Goal: Task Accomplishment & Management: Manage account settings

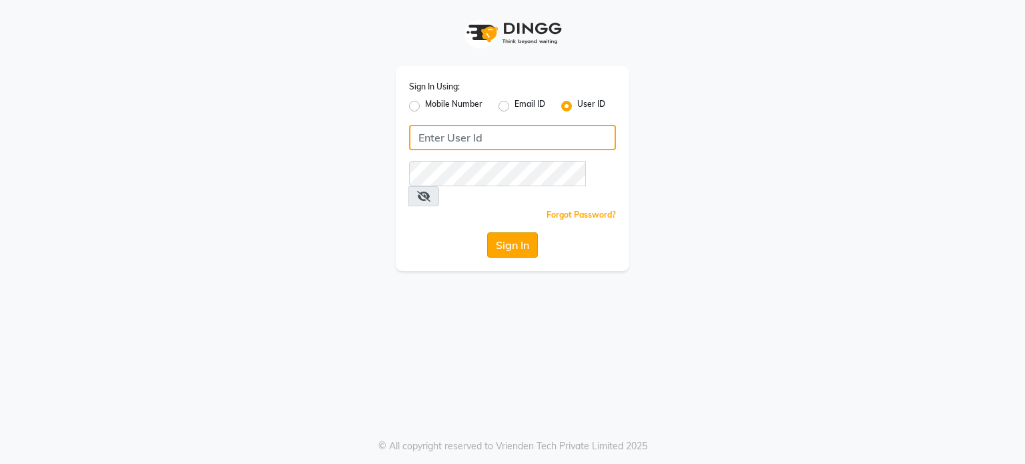
type input "desiresalon"
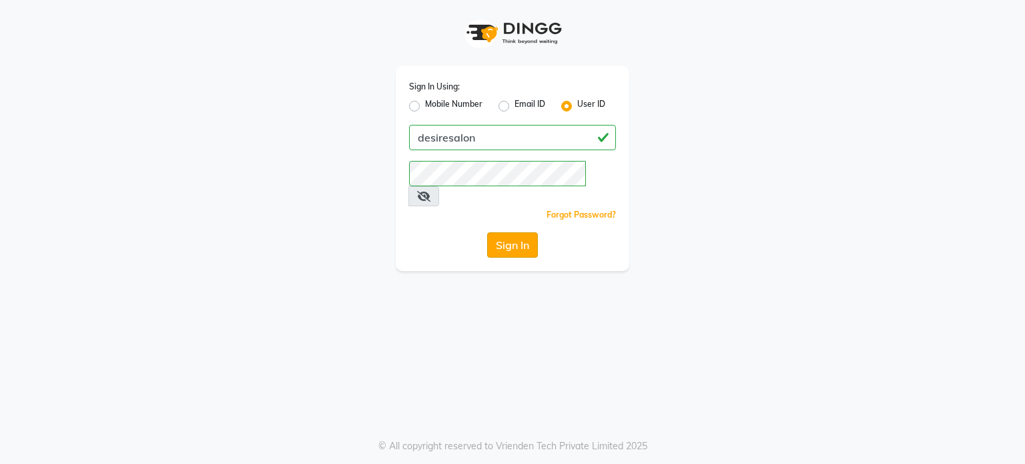
click at [504, 232] on button "Sign In" at bounding box center [512, 244] width 51 height 25
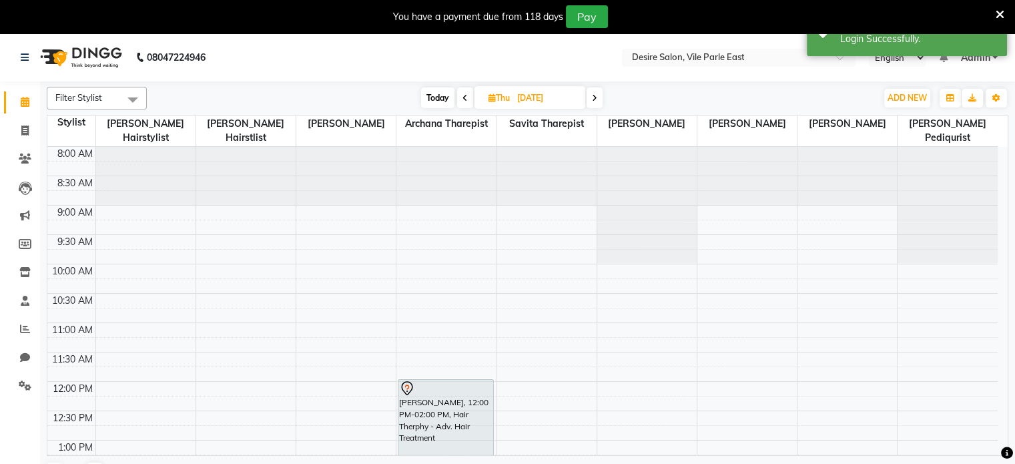
click at [592, 98] on span at bounding box center [594, 97] width 16 height 21
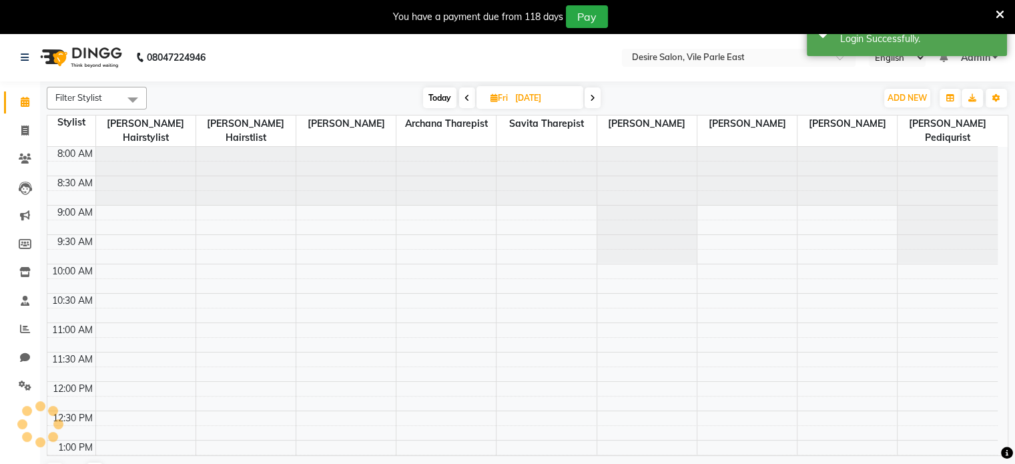
scroll to position [491, 0]
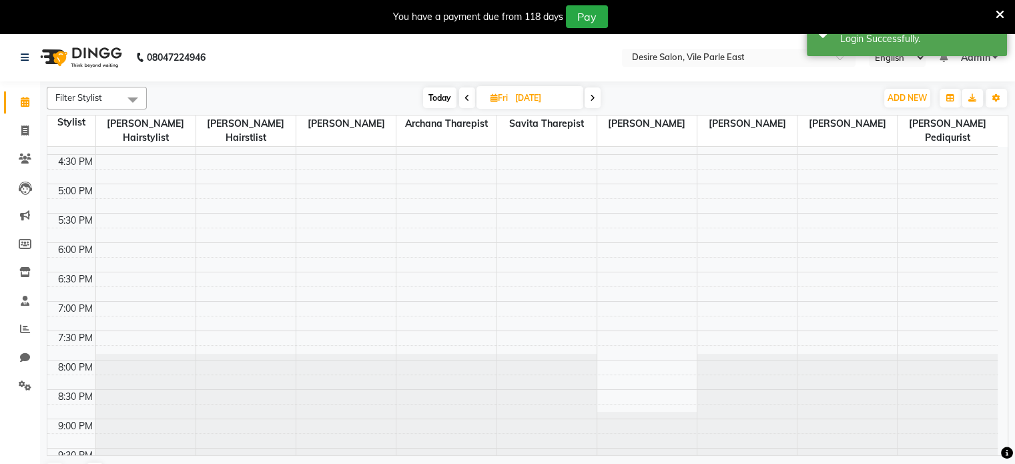
click at [592, 98] on icon at bounding box center [592, 98] width 5 height 8
click at [462, 99] on icon at bounding box center [464, 98] width 5 height 8
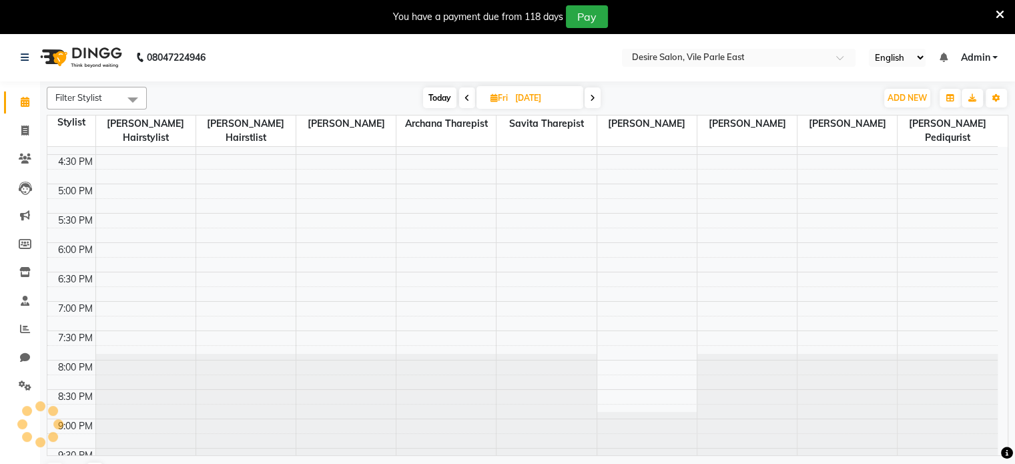
click at [462, 99] on span at bounding box center [467, 97] width 16 height 21
type input "[DATE]"
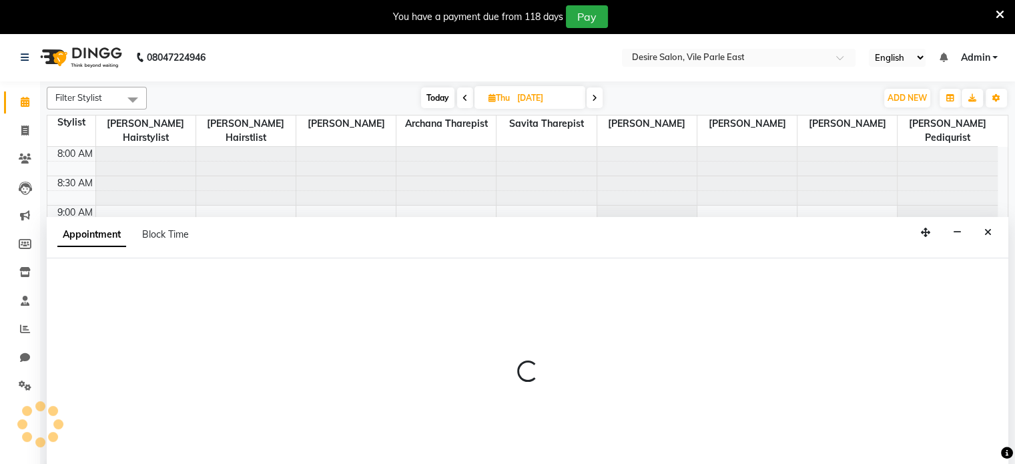
scroll to position [33, 0]
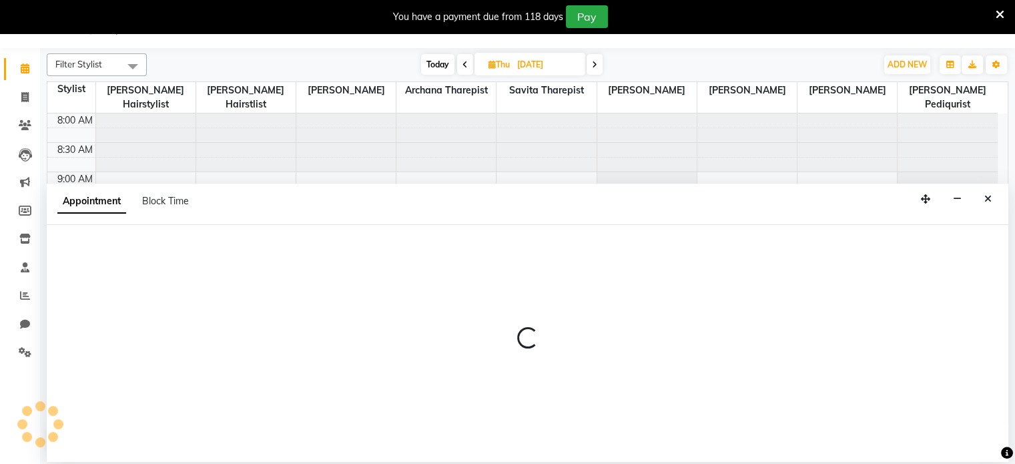
select select "74551"
select select "tentative"
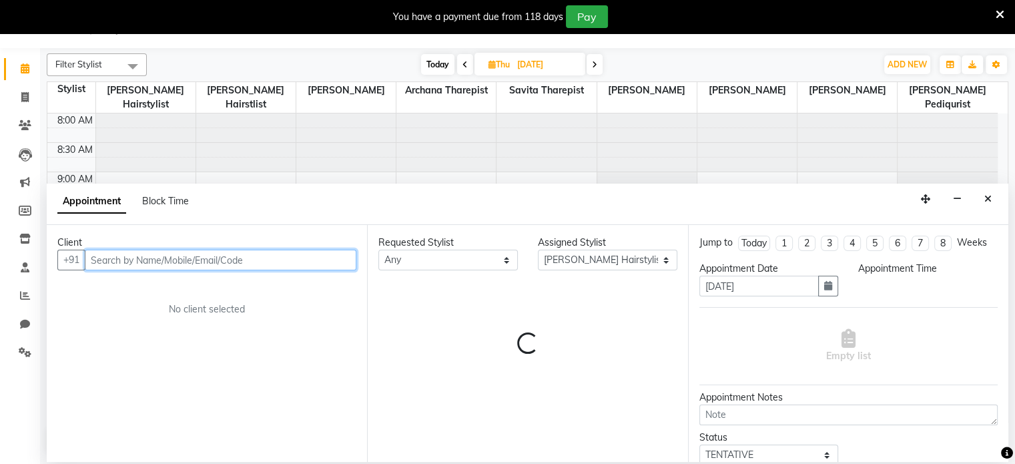
select select "690"
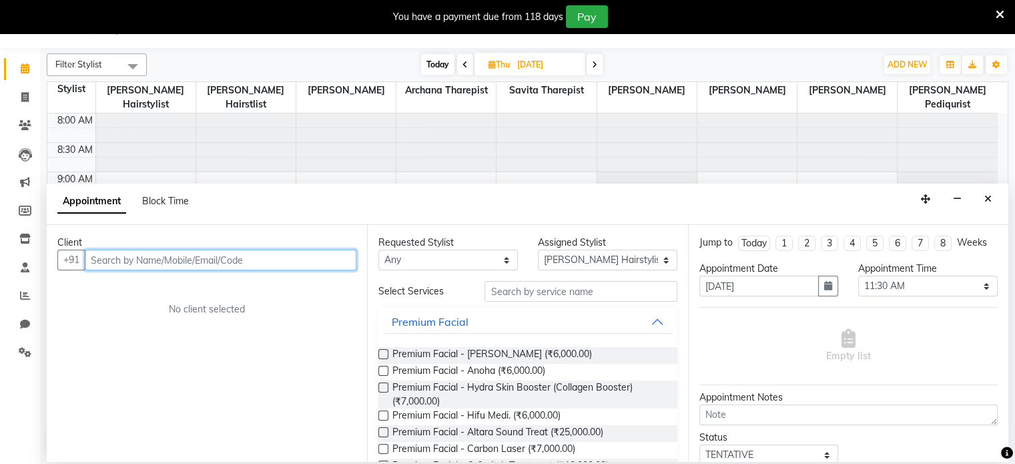
click at [115, 260] on input "text" at bounding box center [220, 259] width 271 height 21
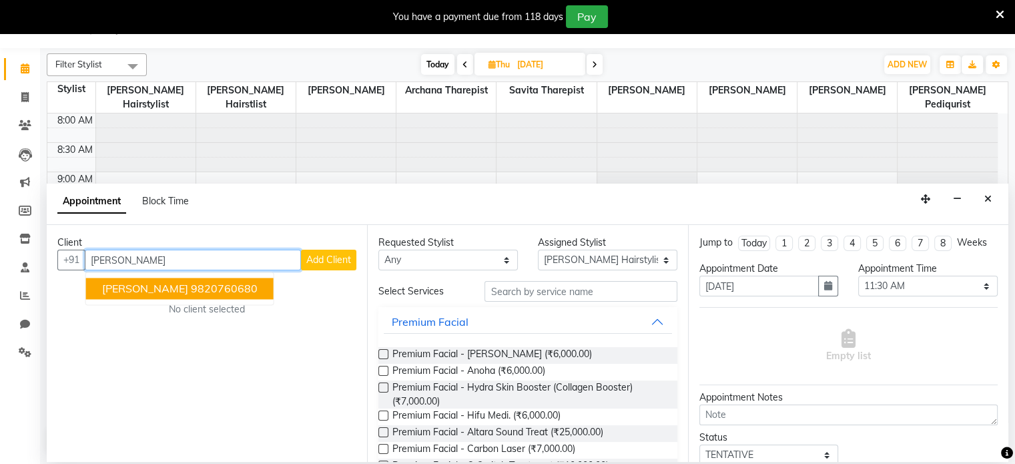
click at [165, 288] on span "[PERSON_NAME]" at bounding box center [145, 288] width 86 height 13
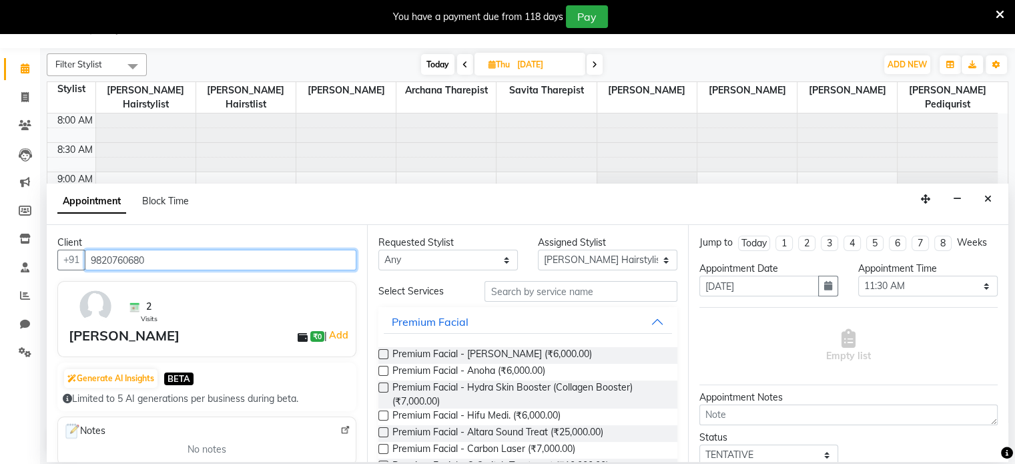
type input "9820760680"
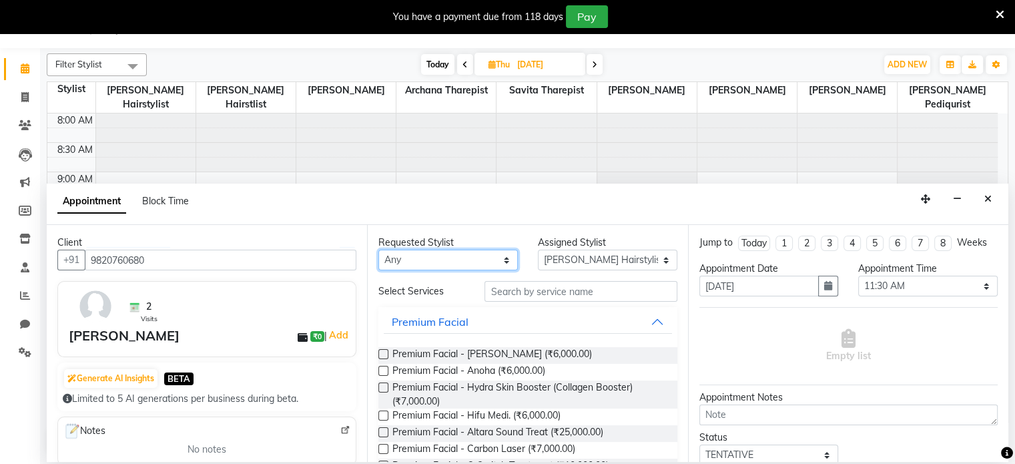
click at [424, 253] on select "Any [PERSON_NAME] [PERSON_NAME] Pediqurist [PERSON_NAME] desire salon [PERSON_N…" at bounding box center [447, 259] width 139 height 21
select select "74551"
click at [378, 249] on select "Any [PERSON_NAME] [PERSON_NAME] Pediqurist [PERSON_NAME] desire salon [PERSON_N…" at bounding box center [447, 259] width 139 height 21
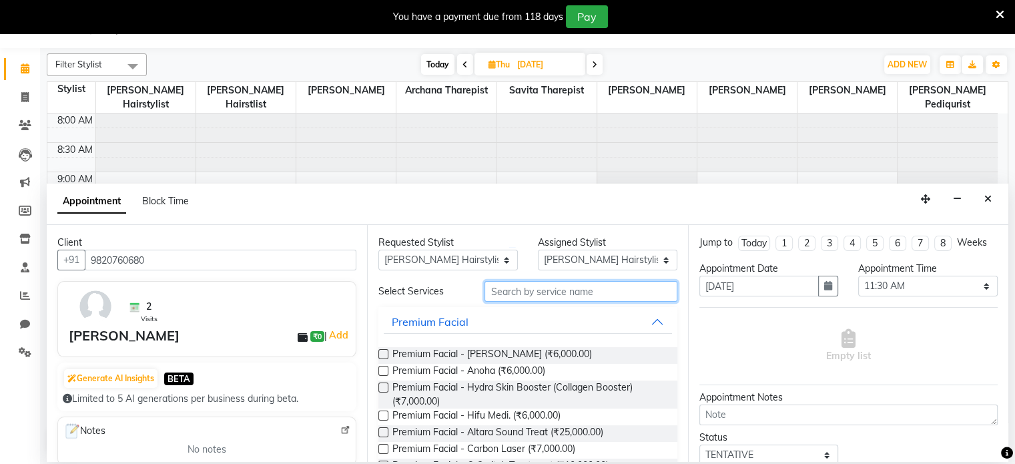
click at [522, 297] on input "text" at bounding box center [580, 291] width 192 height 21
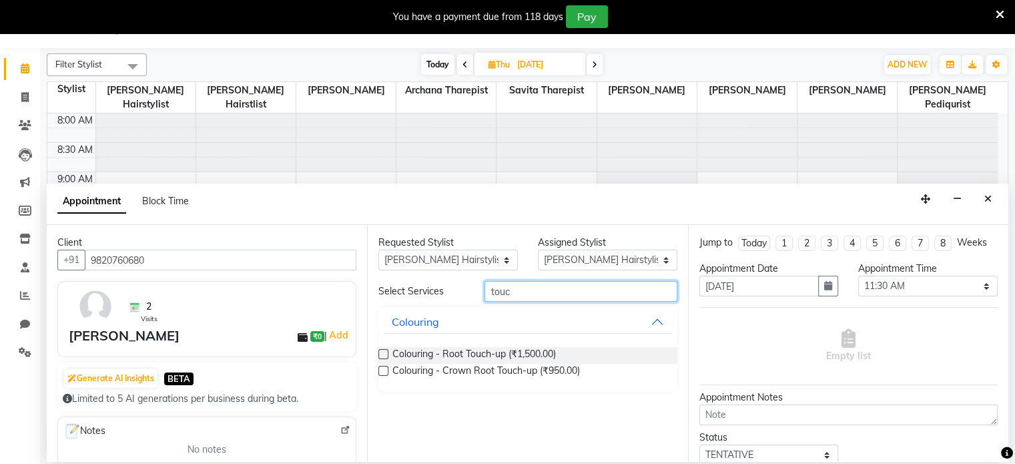
type input "touc"
click at [384, 352] on label at bounding box center [383, 354] width 10 height 10
click at [384, 352] on input "checkbox" at bounding box center [382, 355] width 9 height 9
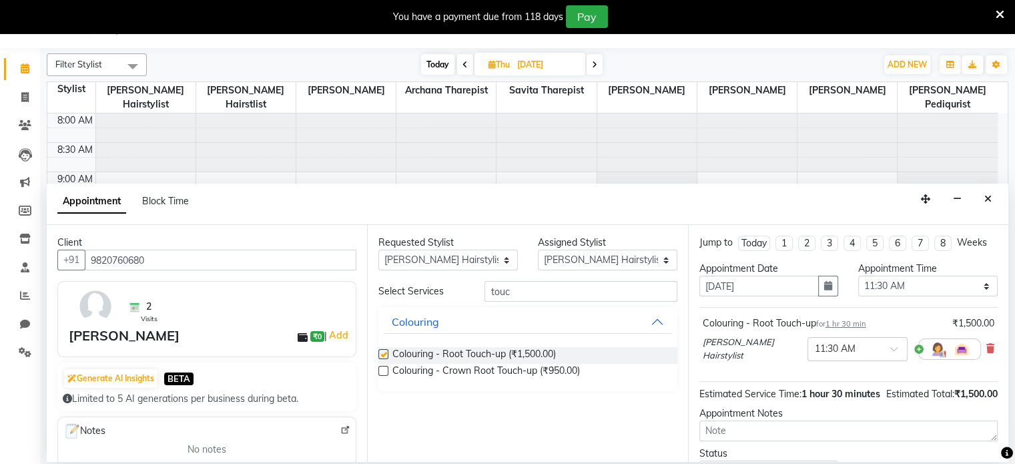
checkbox input "false"
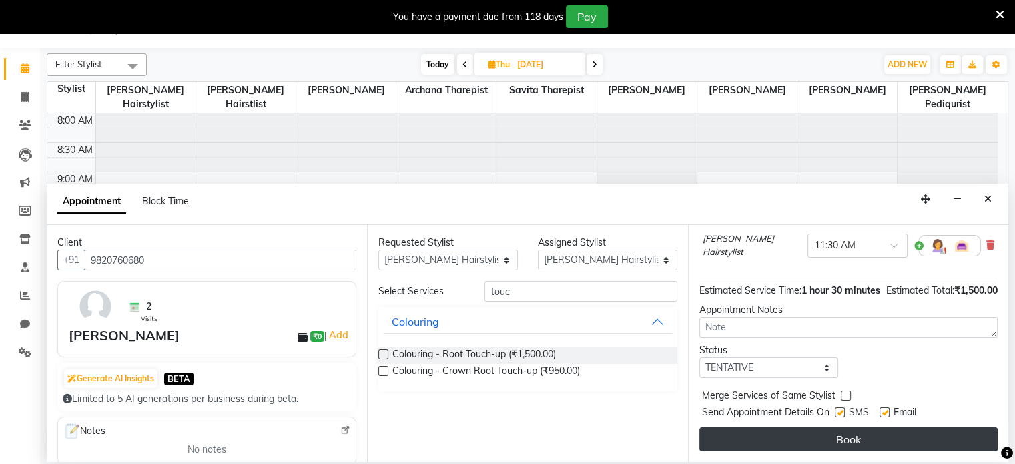
click at [838, 433] on button "Book" at bounding box center [848, 439] width 298 height 24
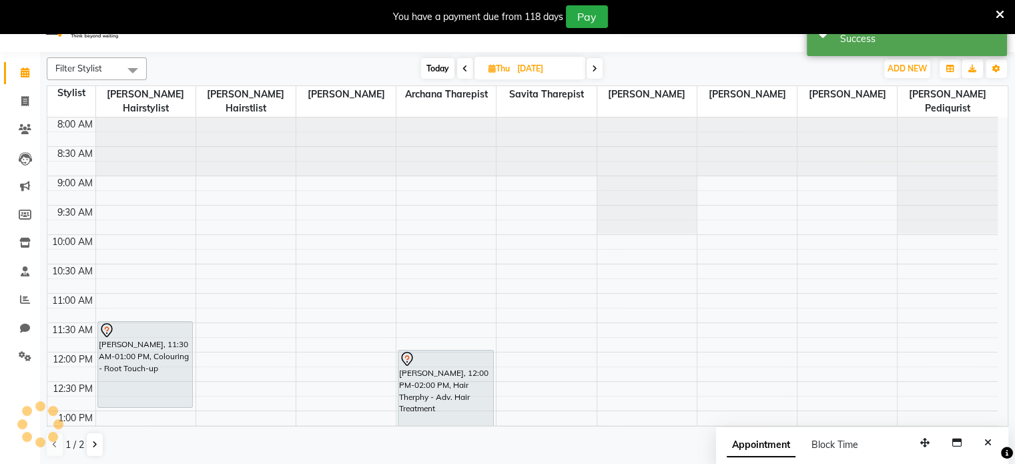
scroll to position [0, 0]
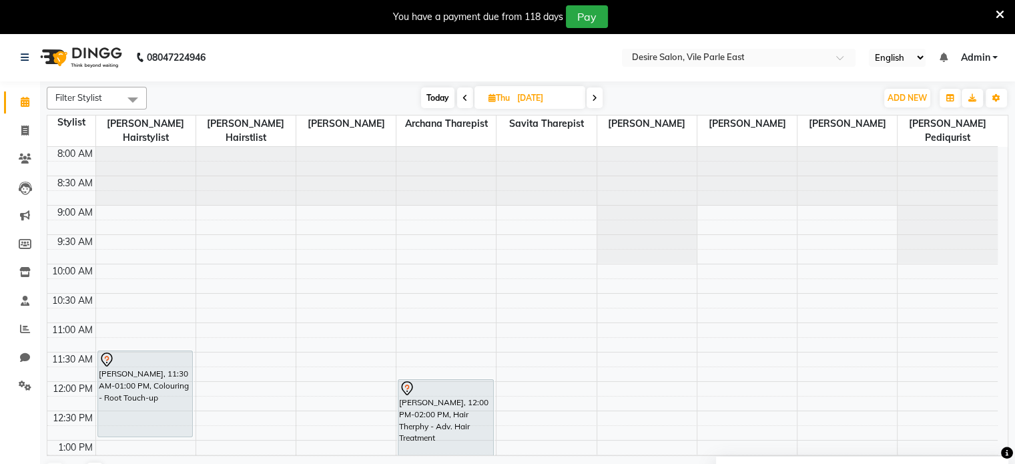
click at [462, 100] on icon at bounding box center [464, 98] width 5 height 8
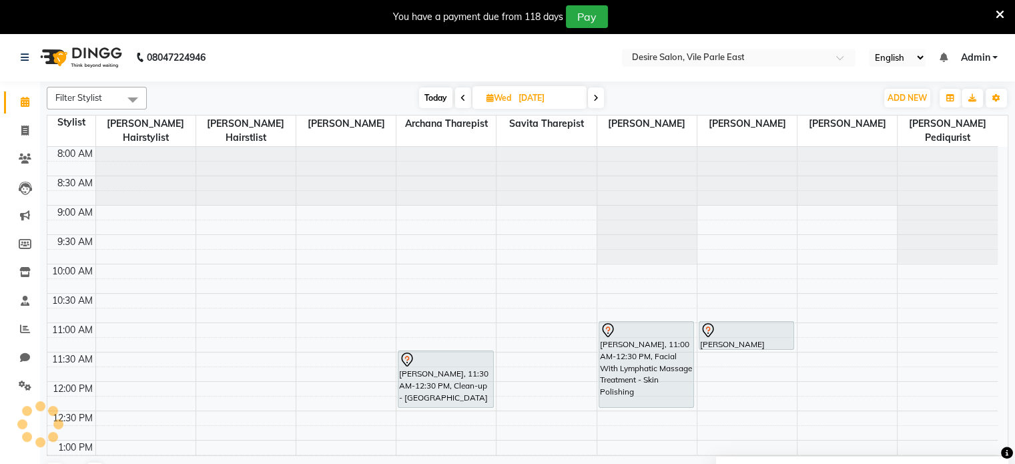
scroll to position [491, 0]
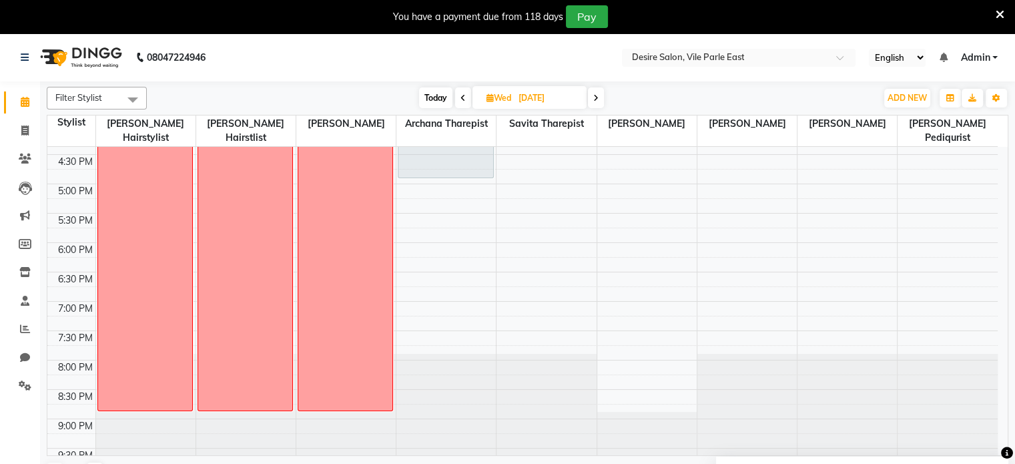
click at [461, 100] on icon at bounding box center [462, 98] width 5 height 8
type input "02-09-2025"
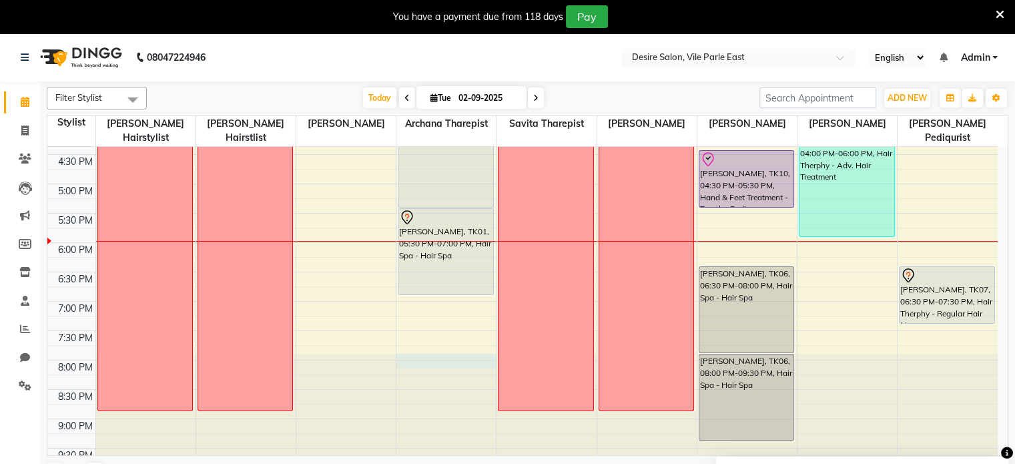
select select "74552"
select select "1200"
select select "tentative"
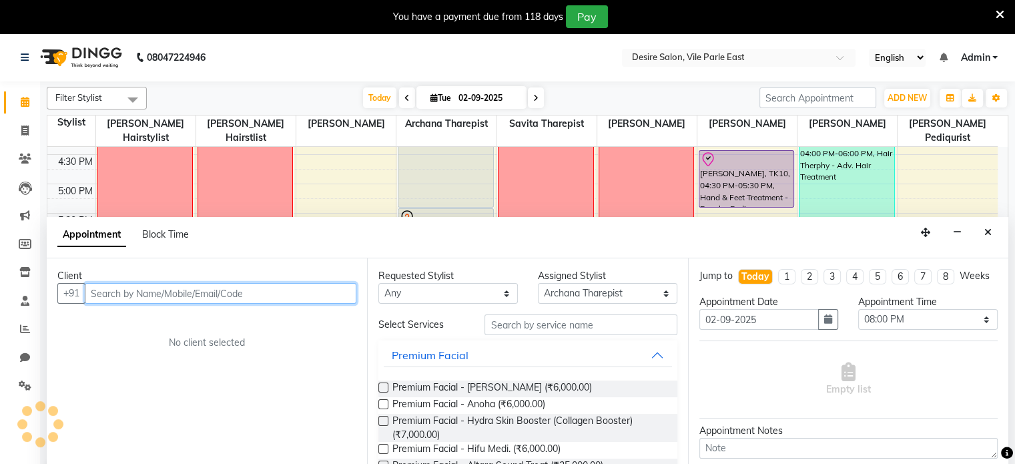
scroll to position [33, 0]
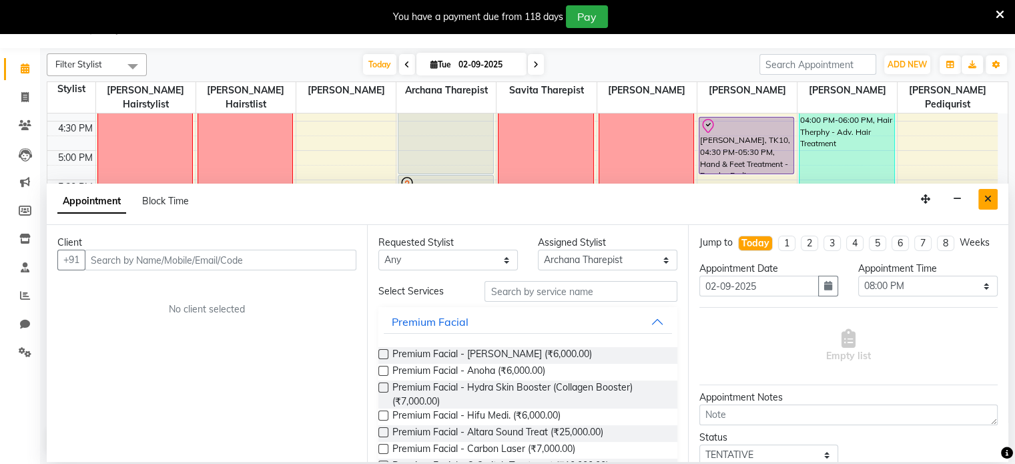
click at [989, 194] on icon "Close" at bounding box center [987, 198] width 7 height 9
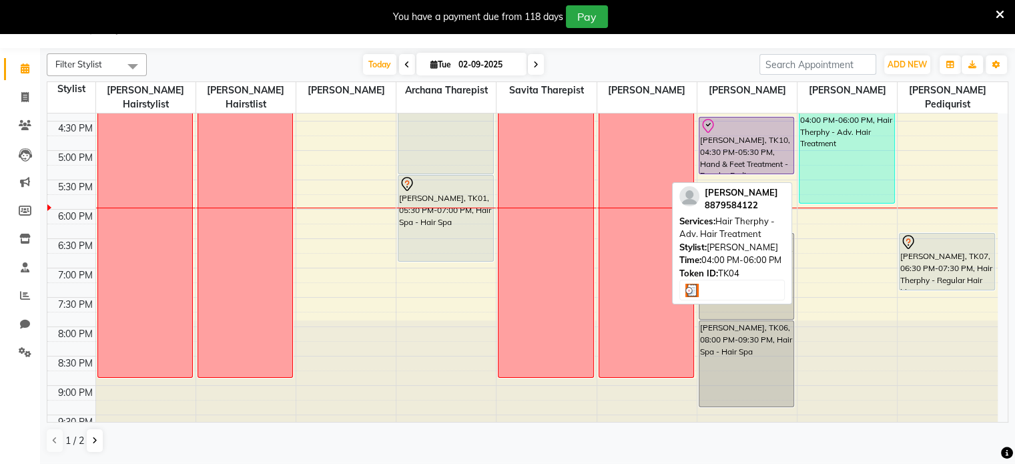
click at [835, 133] on div "[PERSON_NAME], TK04, 04:00 PM-06:00 PM, Hair Therphy - Adv. Hair Treatment" at bounding box center [846, 145] width 95 height 115
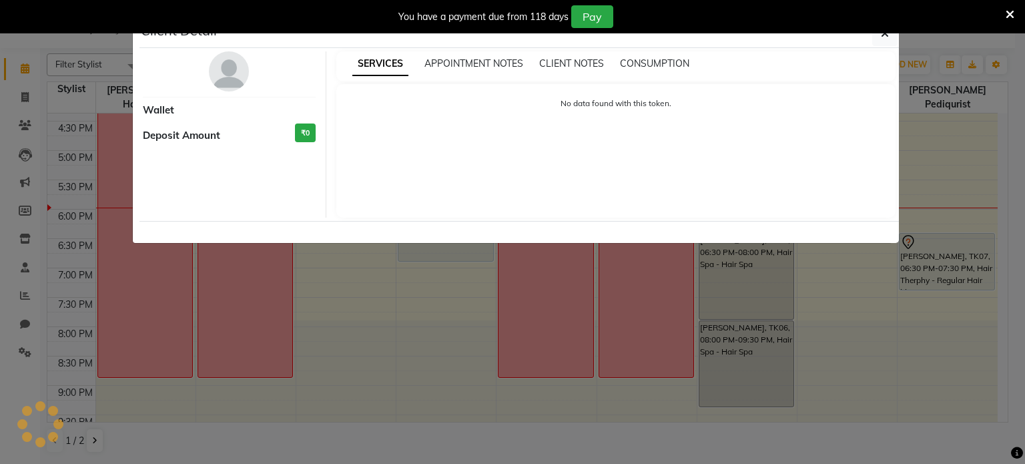
select select "3"
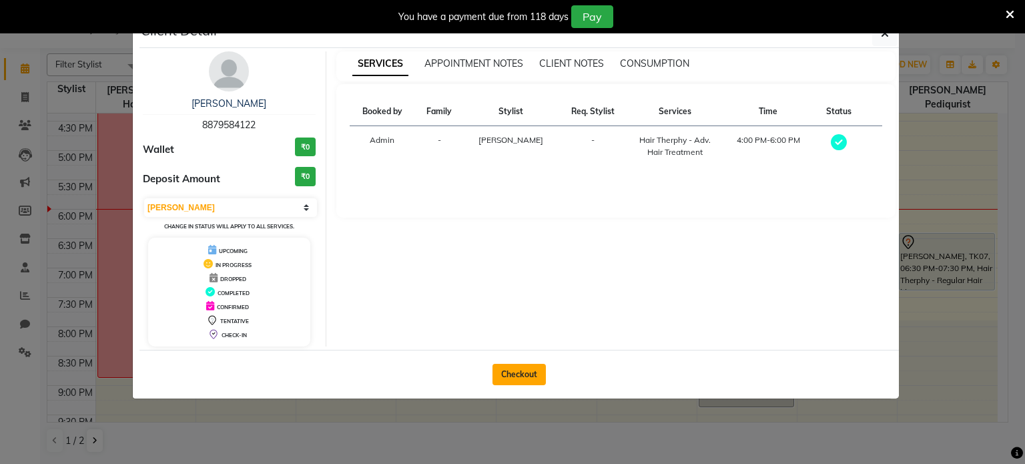
click at [530, 372] on button "Checkout" at bounding box center [518, 374] width 53 height 21
select select "8076"
select select "service"
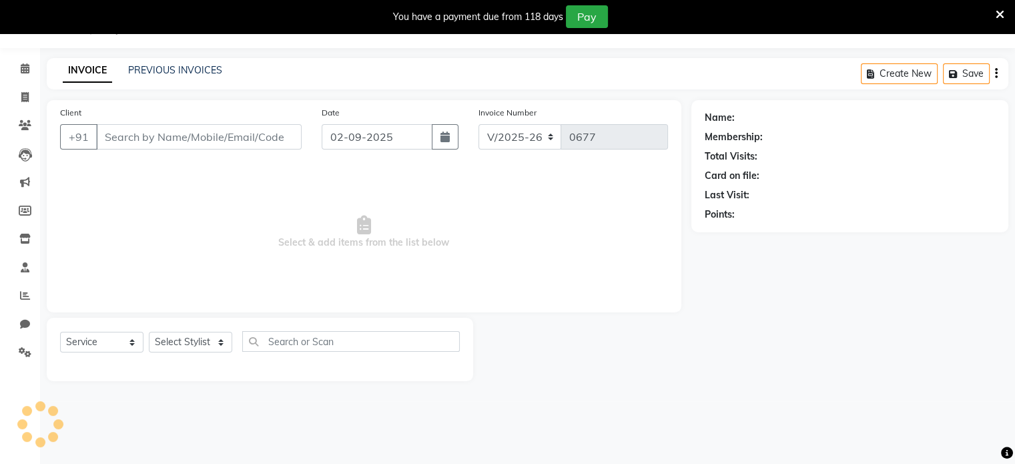
type input "8879584122"
select select "75801"
select select "1: Object"
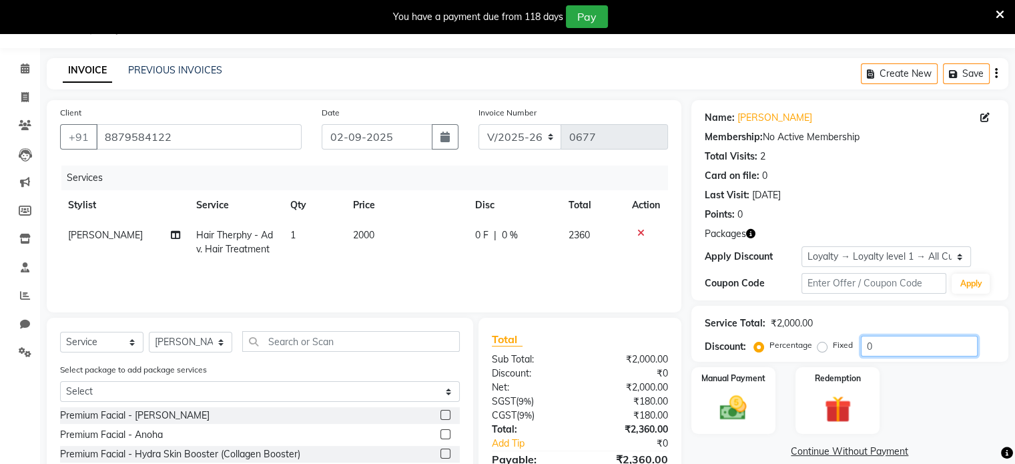
click at [874, 345] on input "0" at bounding box center [918, 346] width 117 height 21
click at [24, 69] on icon at bounding box center [25, 68] width 9 height 10
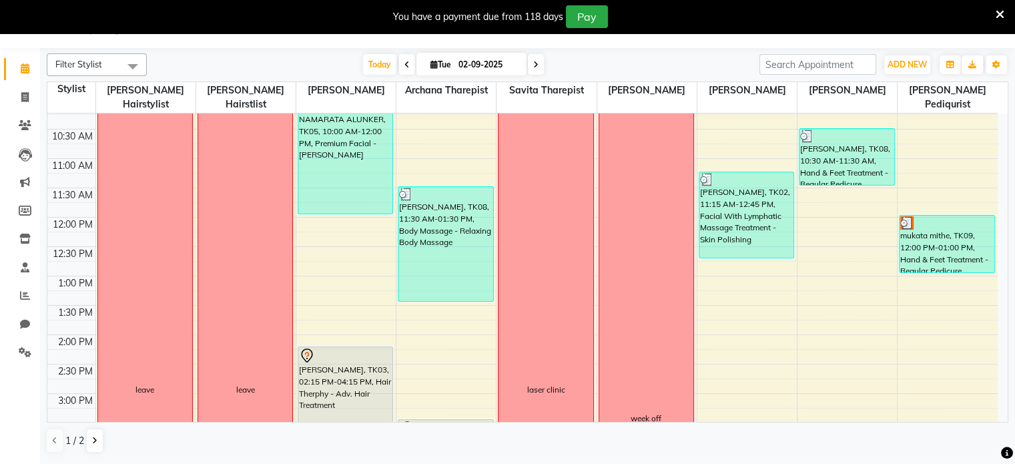
scroll to position [133, 0]
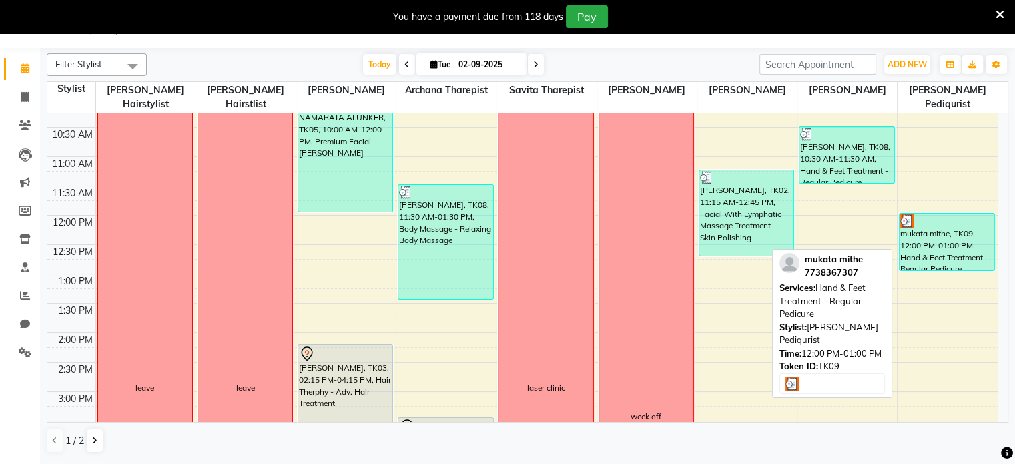
click at [955, 226] on div "mukata mithe, TK09, 12:00 PM-01:00 PM, Hand & Feet Treatment - Regular Pedicure" at bounding box center [946, 241] width 95 height 57
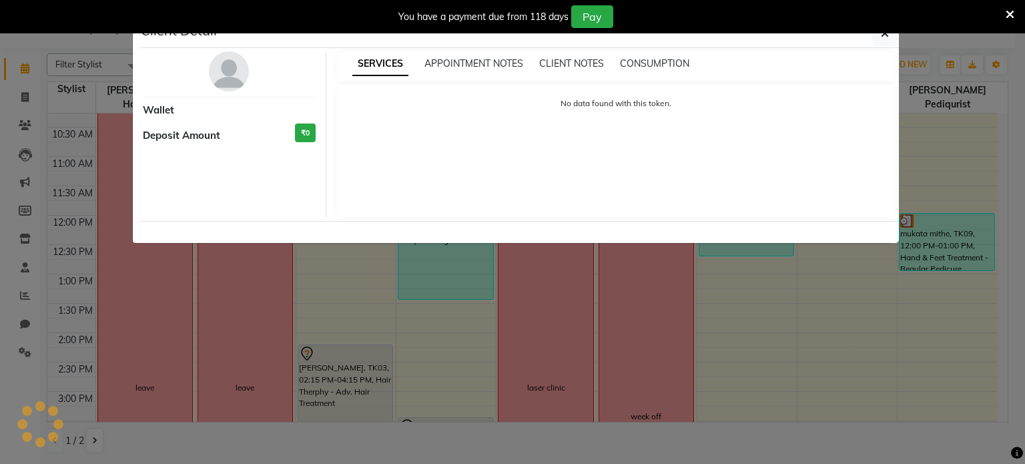
select select "3"
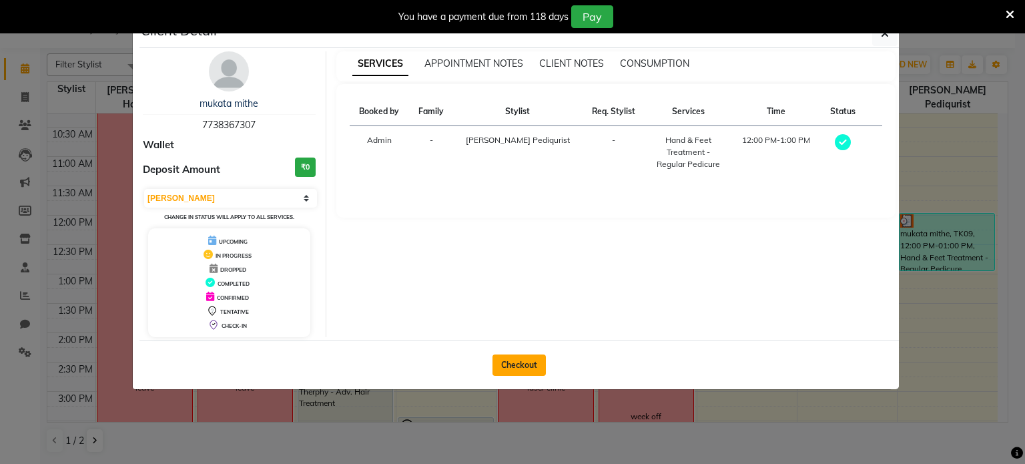
click at [509, 365] on button "Checkout" at bounding box center [518, 364] width 53 height 21
select select "8076"
select select "service"
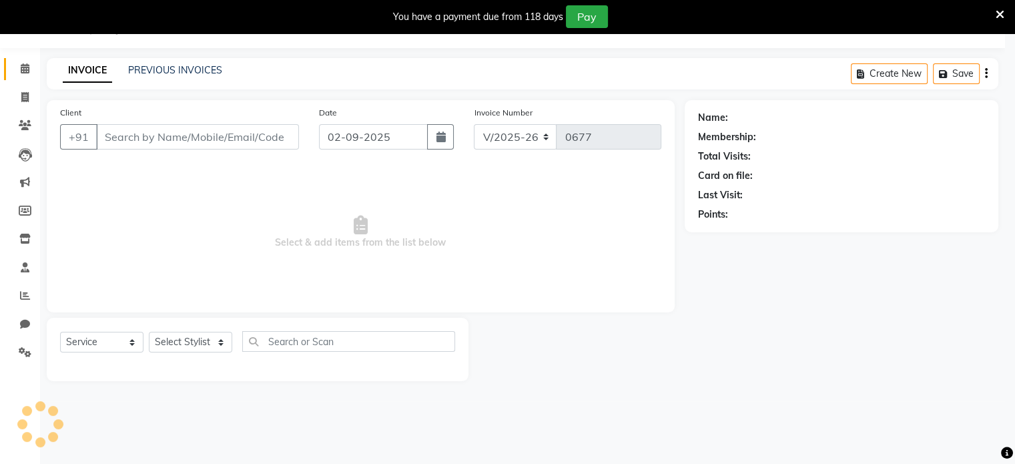
type input "7738367307"
select select "85301"
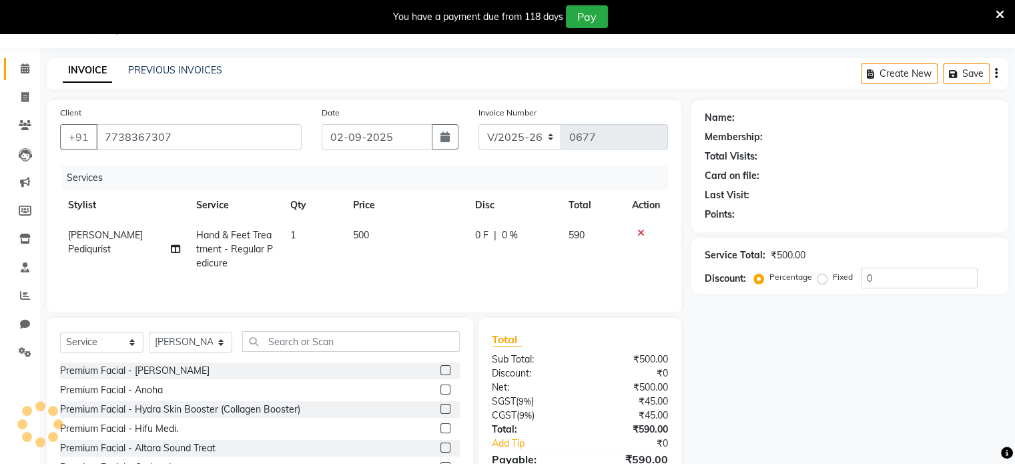
select select "1: Object"
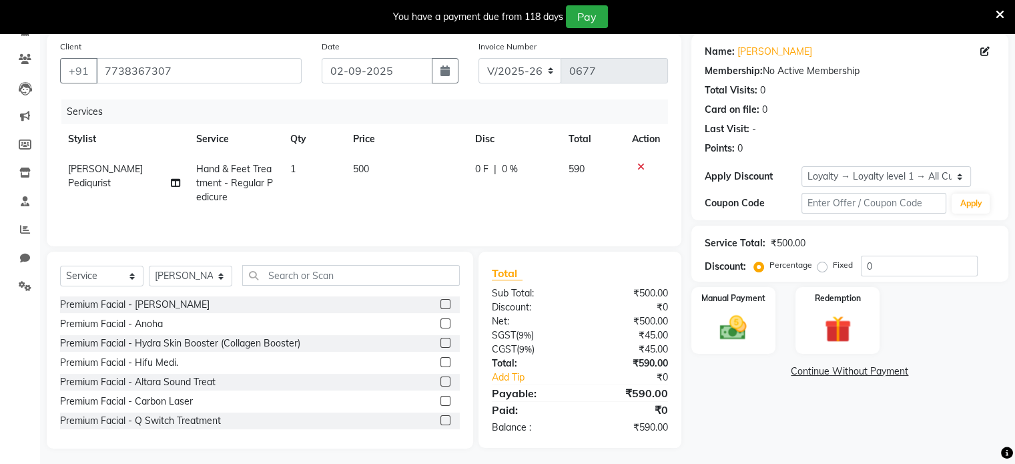
scroll to position [104, 0]
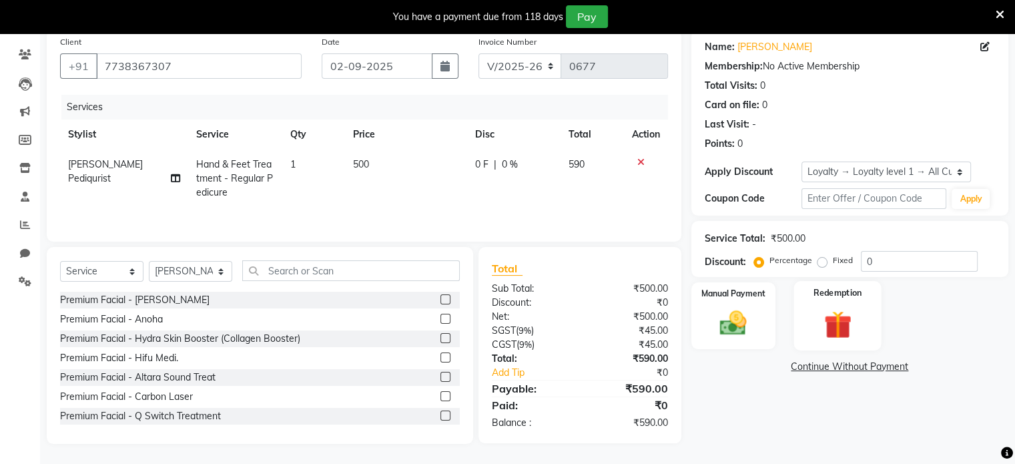
click at [836, 316] on img at bounding box center [836, 324] width 45 height 34
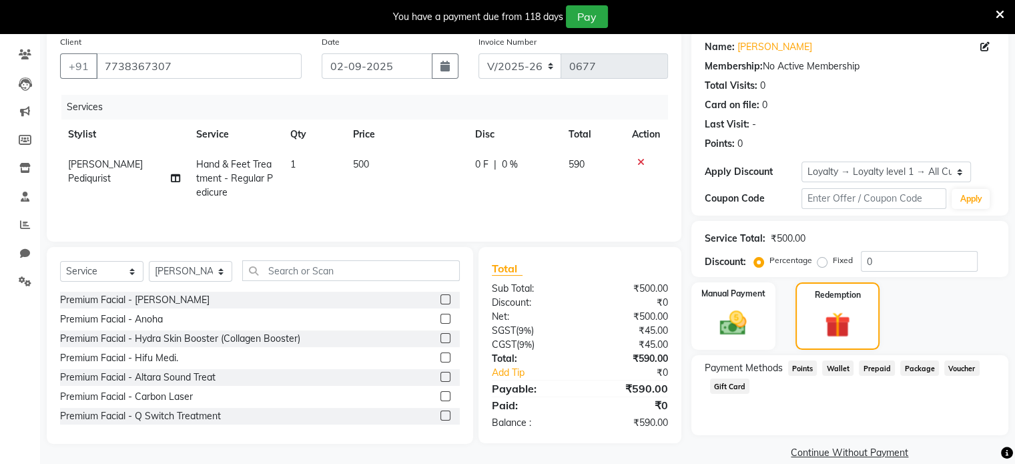
click at [866, 368] on span "Prepaid" at bounding box center [876, 367] width 36 height 15
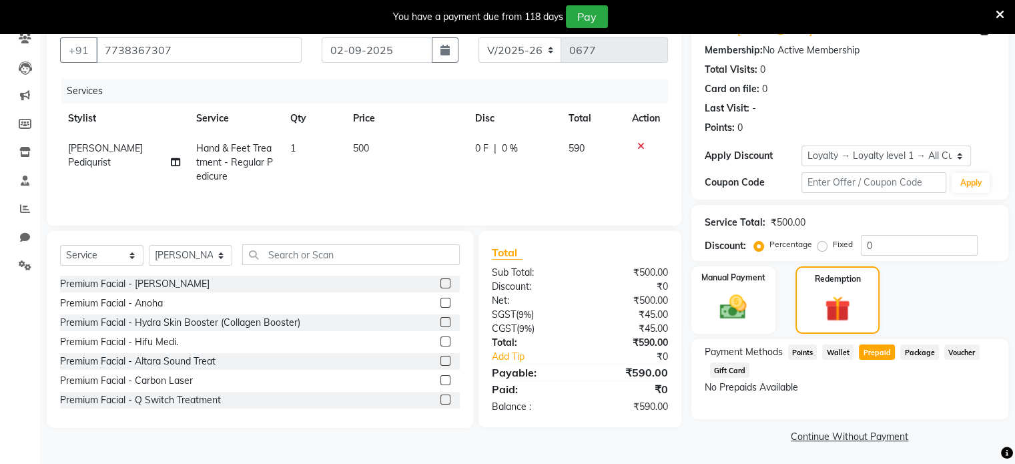
scroll to position [122, 0]
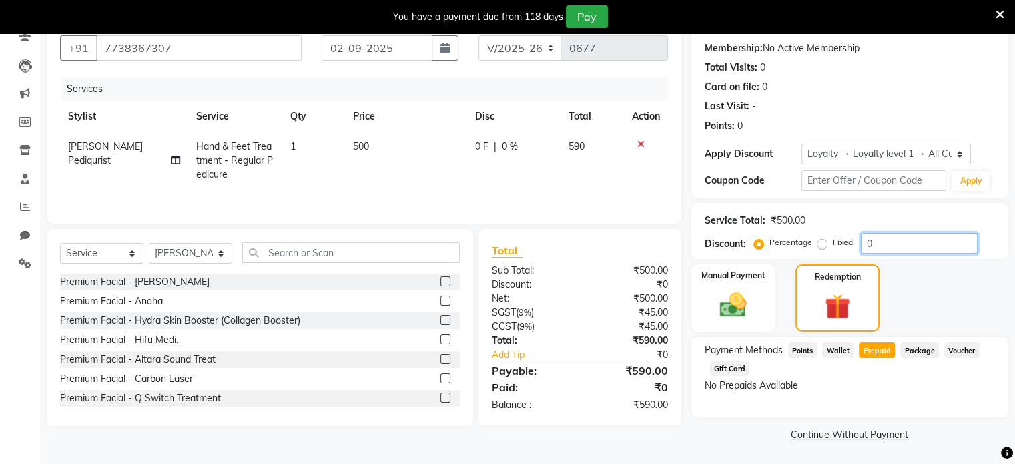
click at [880, 242] on input "0" at bounding box center [918, 243] width 117 height 21
click at [1001, 11] on icon at bounding box center [999, 15] width 9 height 12
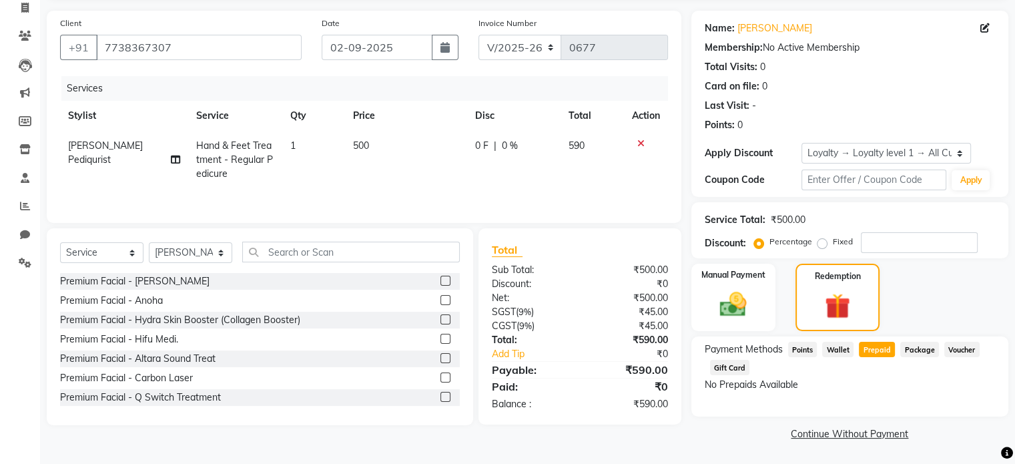
scroll to position [89, 0]
click at [24, 6] on icon at bounding box center [24, 8] width 7 height 10
select select "8076"
select select "service"
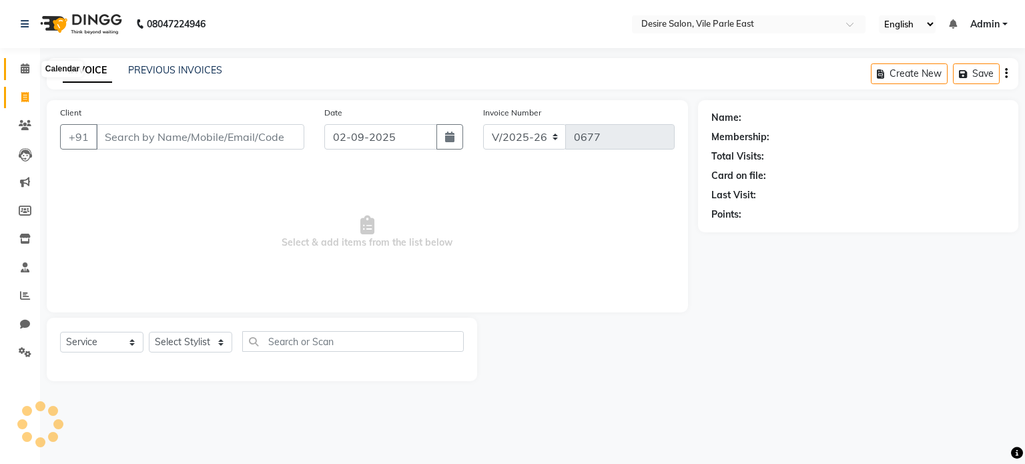
click at [27, 71] on icon at bounding box center [25, 68] width 9 height 10
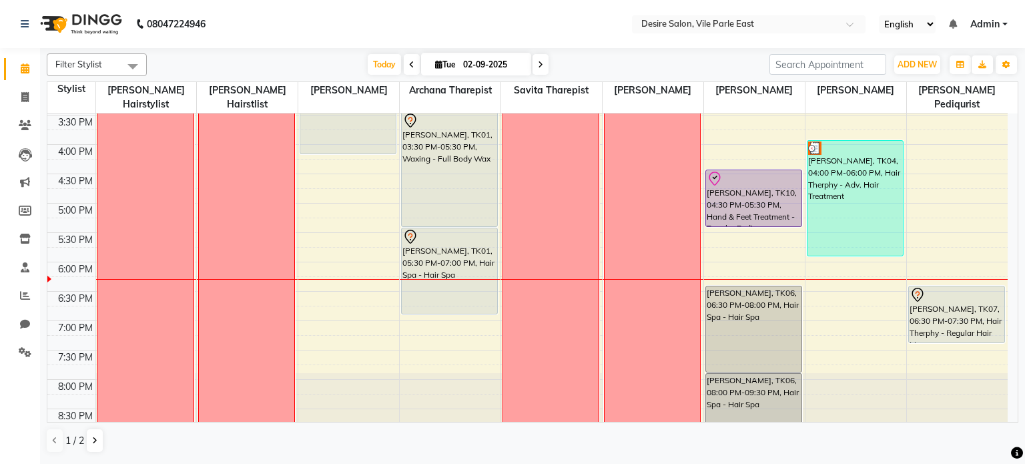
scroll to position [448, 0]
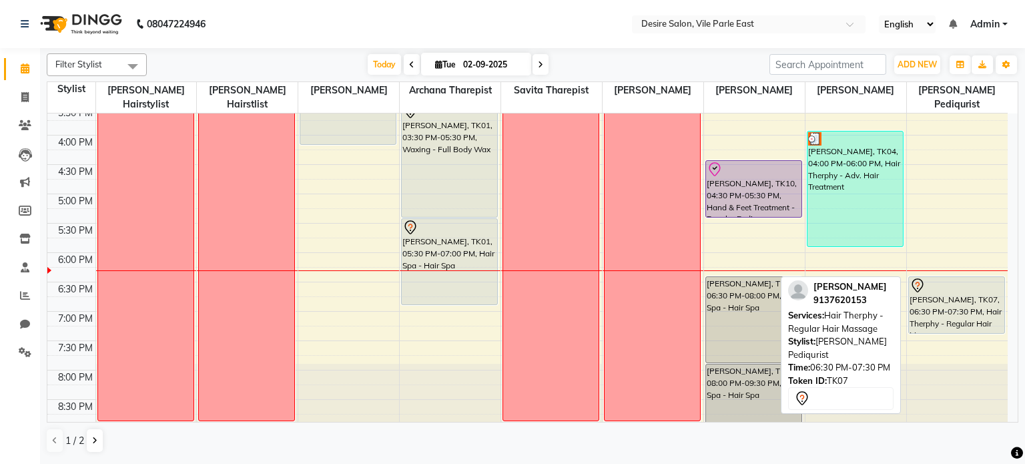
click at [985, 307] on div "[PERSON_NAME], TK07, 06:30 PM-07:30 PM, Hair Therphy - Regular Hair Massage" at bounding box center [956, 305] width 96 height 56
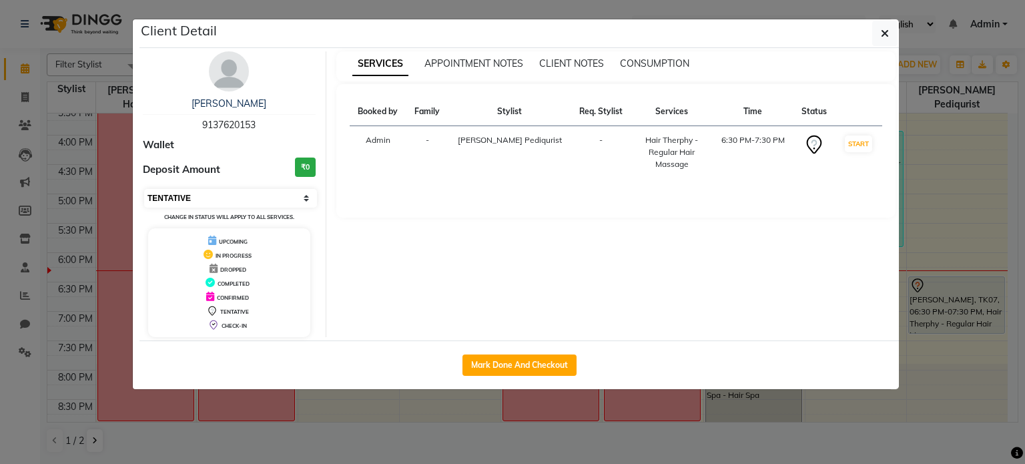
click at [238, 196] on select "Select IN SERVICE CONFIRMED TENTATIVE CHECK IN MARK DONE DROPPED UPCOMING" at bounding box center [230, 198] width 173 height 19
select select "8"
click at [144, 189] on select "Select IN SERVICE CONFIRMED TENTATIVE CHECK IN MARK DONE DROPPED UPCOMING" at bounding box center [230, 198] width 173 height 19
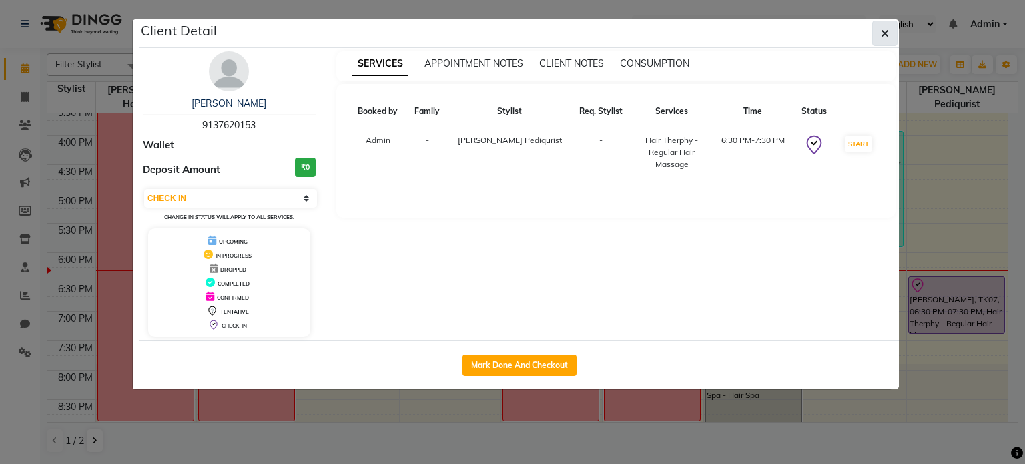
click at [886, 32] on icon "button" at bounding box center [884, 33] width 8 height 11
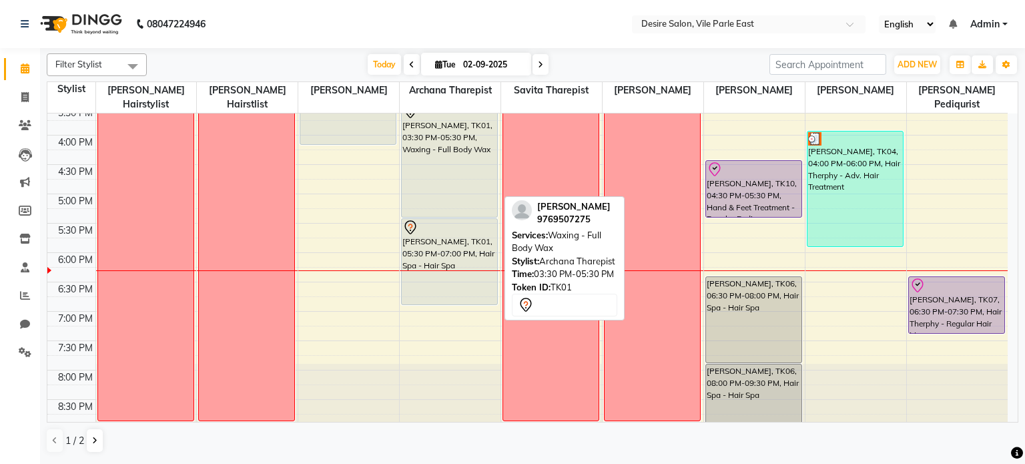
click at [488, 197] on div "[PERSON_NAME], TK01, 03:30 PM-05:30 PM, Waxing - Full Body Wax" at bounding box center [449, 160] width 95 height 114
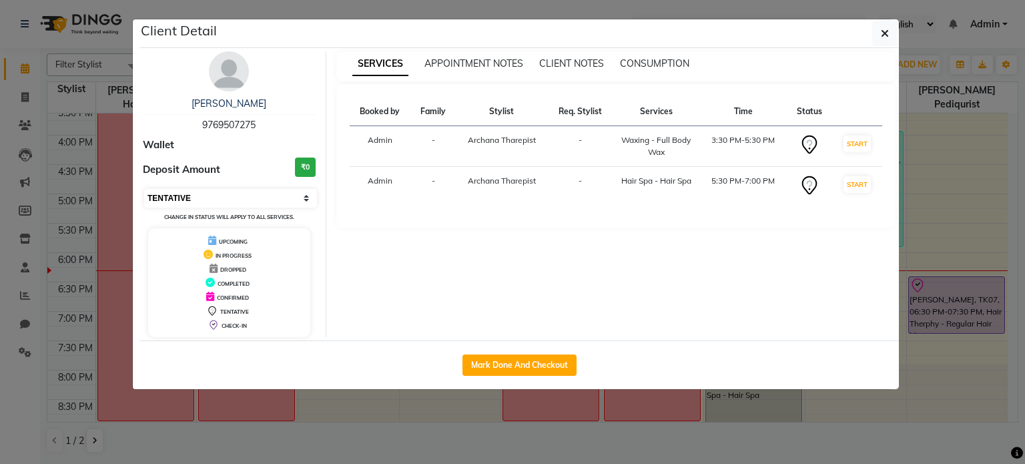
click at [200, 199] on select "Select IN SERVICE CONFIRMED TENTATIVE CHECK IN MARK DONE DROPPED UPCOMING" at bounding box center [230, 198] width 173 height 19
select select "8"
click at [144, 189] on select "Select IN SERVICE CONFIRMED TENTATIVE CHECK IN MARK DONE DROPPED UPCOMING" at bounding box center [230, 198] width 173 height 19
click at [883, 37] on icon "button" at bounding box center [884, 33] width 8 height 11
